Goal: Task Accomplishment & Management: Manage account settings

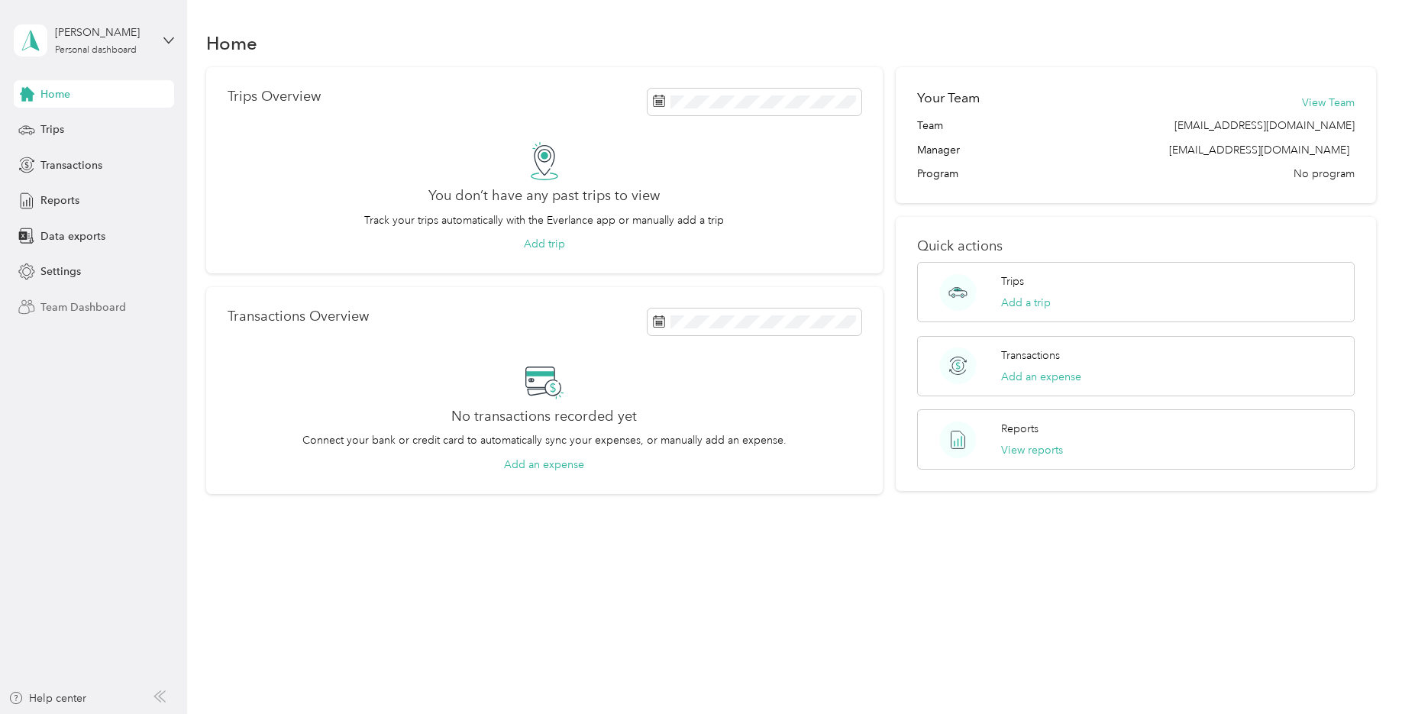
click at [73, 309] on span "Team Dashboard" at bounding box center [83, 307] width 86 height 16
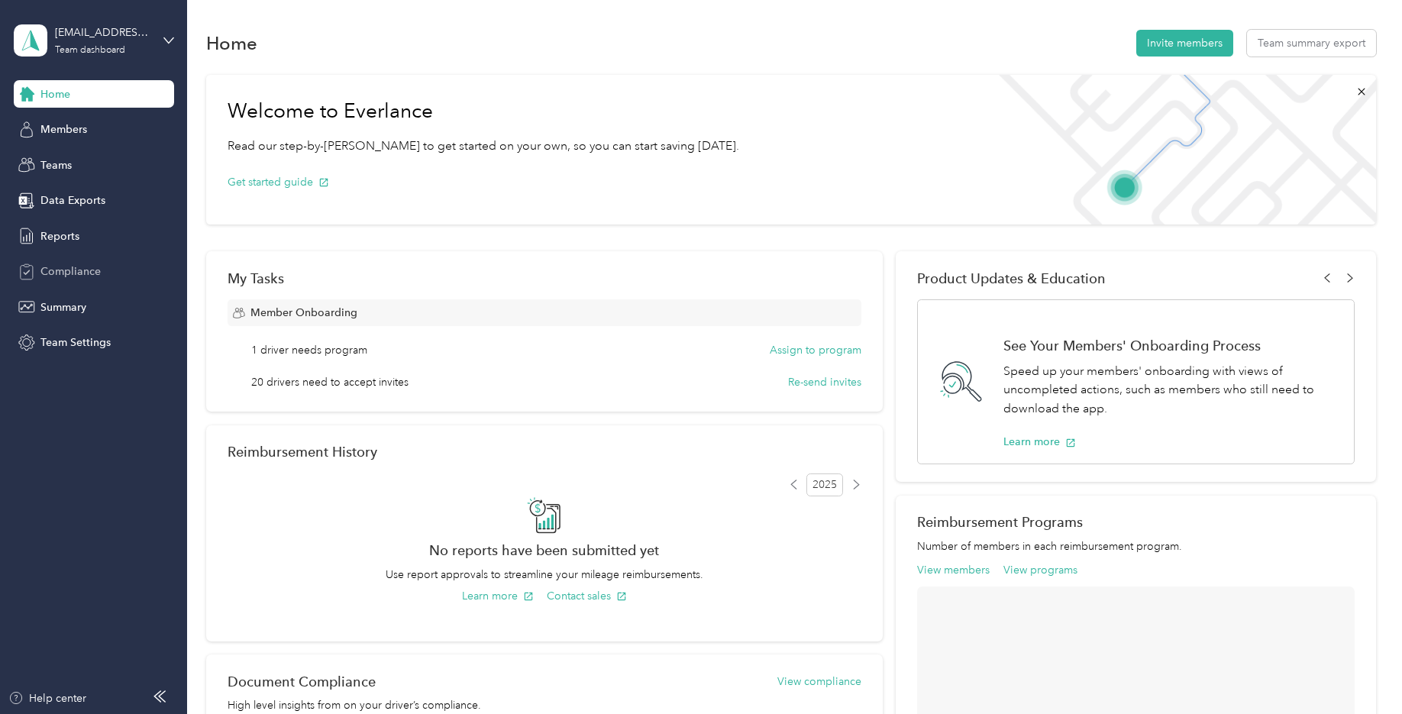
click at [76, 272] on span "Compliance" at bounding box center [70, 271] width 60 height 16
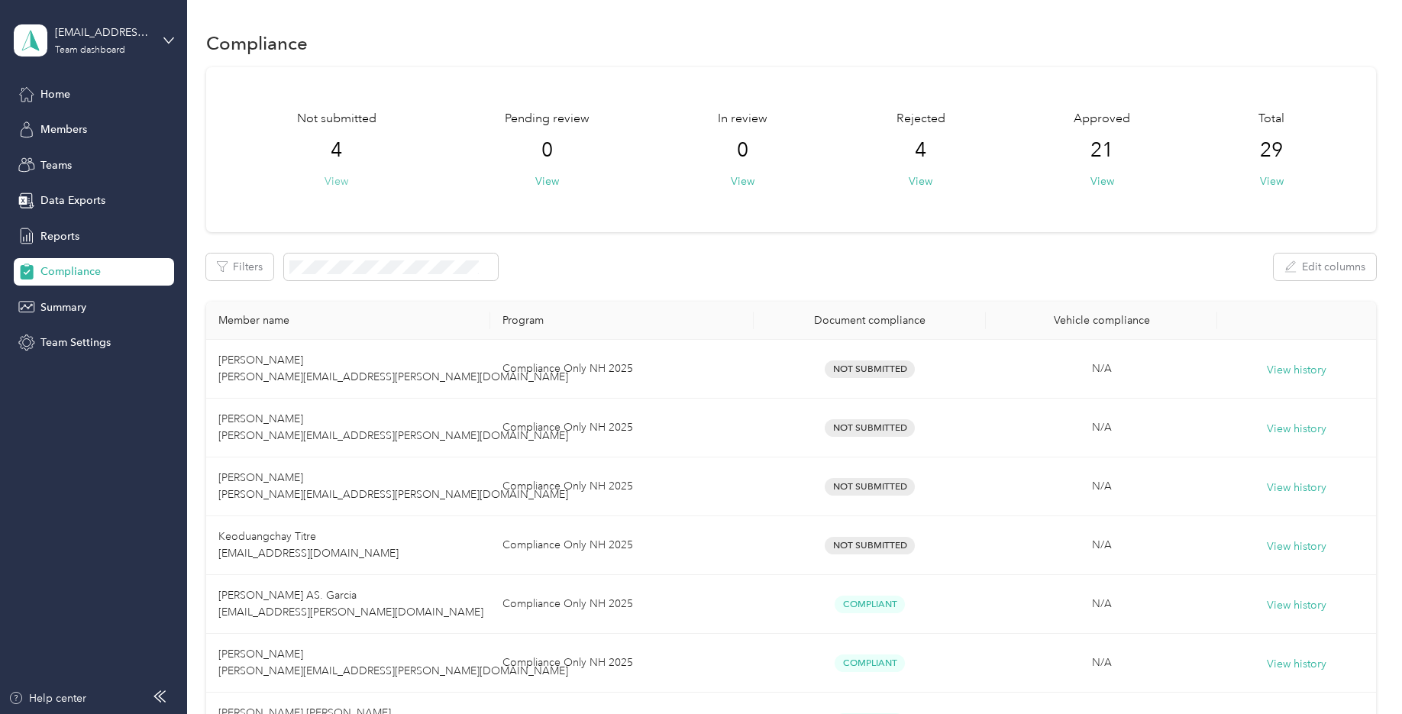
click at [335, 178] on button "View" at bounding box center [337, 181] width 24 height 16
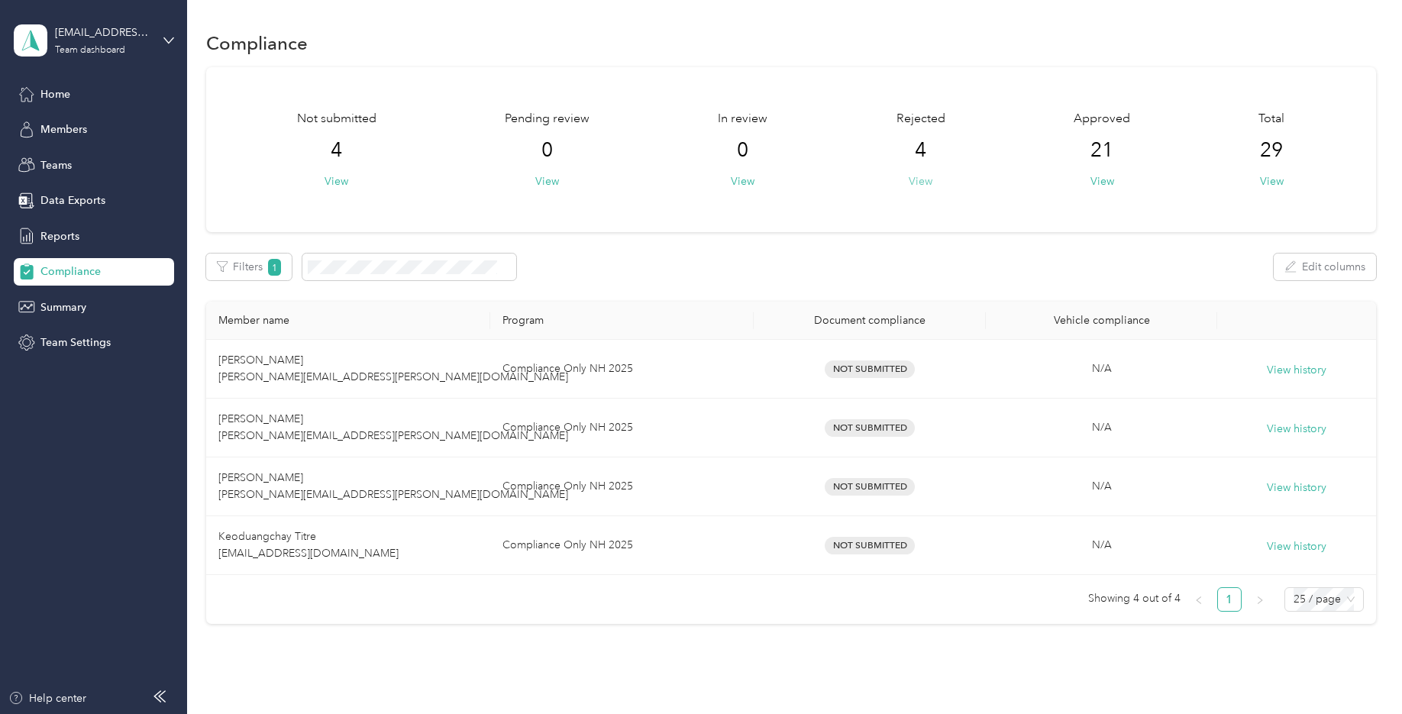
click at [923, 176] on button "View" at bounding box center [921, 181] width 24 height 16
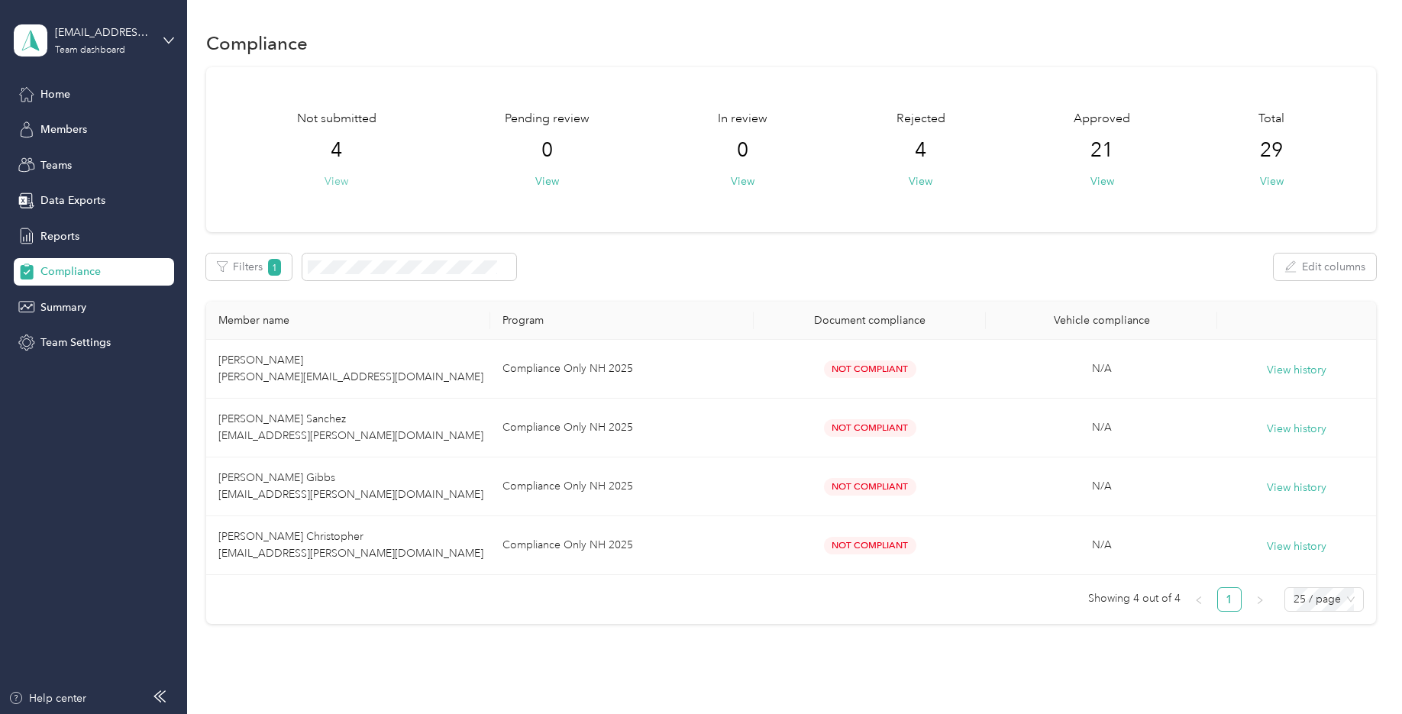
click at [340, 184] on button "View" at bounding box center [337, 181] width 24 height 16
